Goal: Task Accomplishment & Management: Use online tool/utility

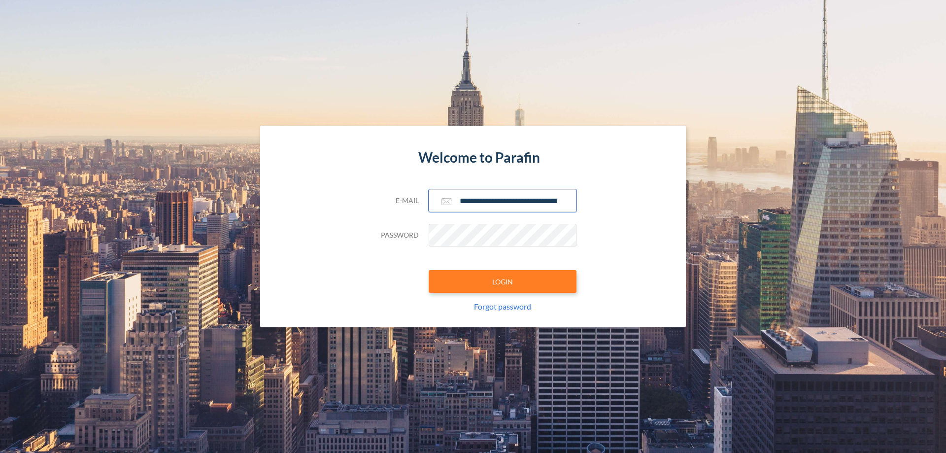
type input "**********"
click at [503, 281] on button "LOGIN" at bounding box center [503, 281] width 148 height 23
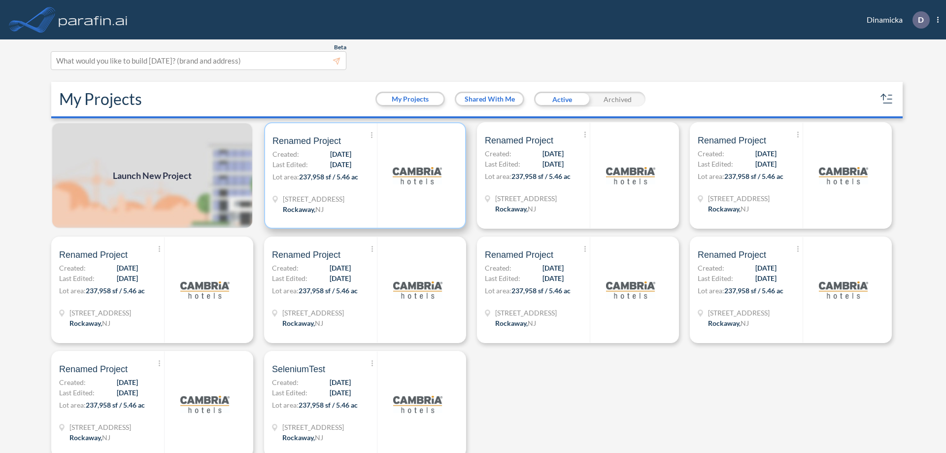
scroll to position [2, 0]
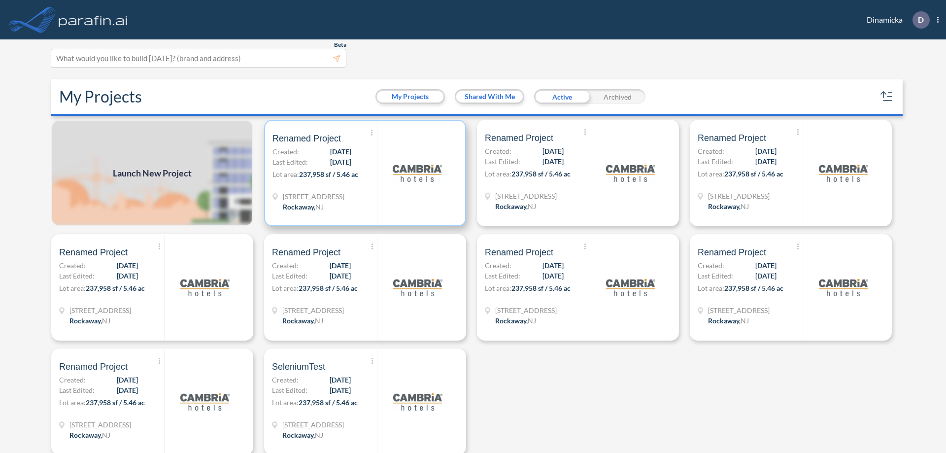
click at [363, 173] on p "Lot area: 237,958 sf / 5.46 ac" at bounding box center [324, 176] width 104 height 14
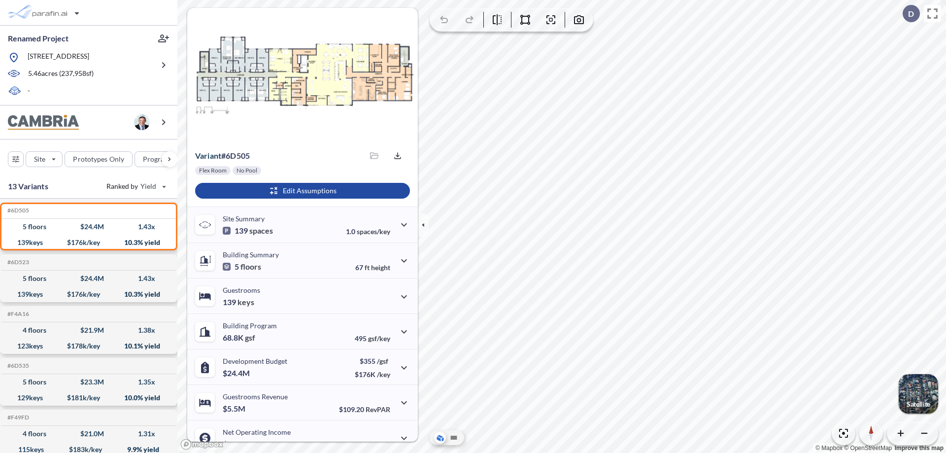
scroll to position [50, 0]
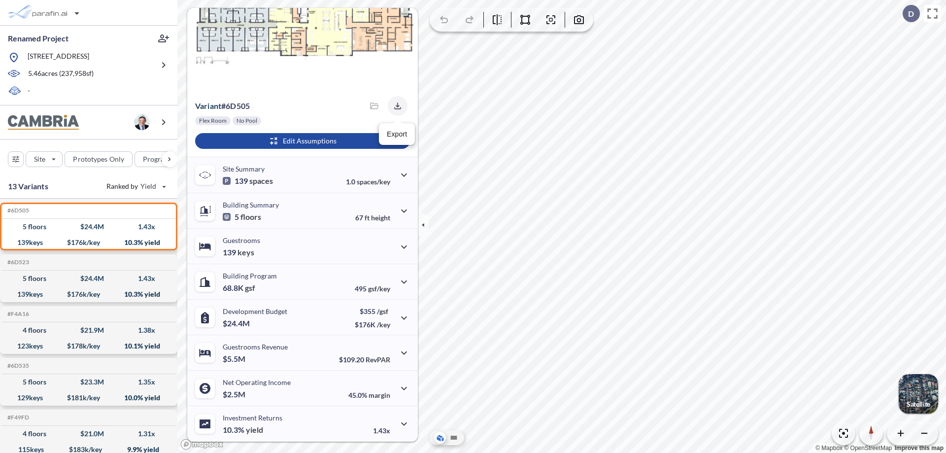
click at [395, 106] on icon "button" at bounding box center [397, 105] width 6 height 6
